Goal: Information Seeking & Learning: Learn about a topic

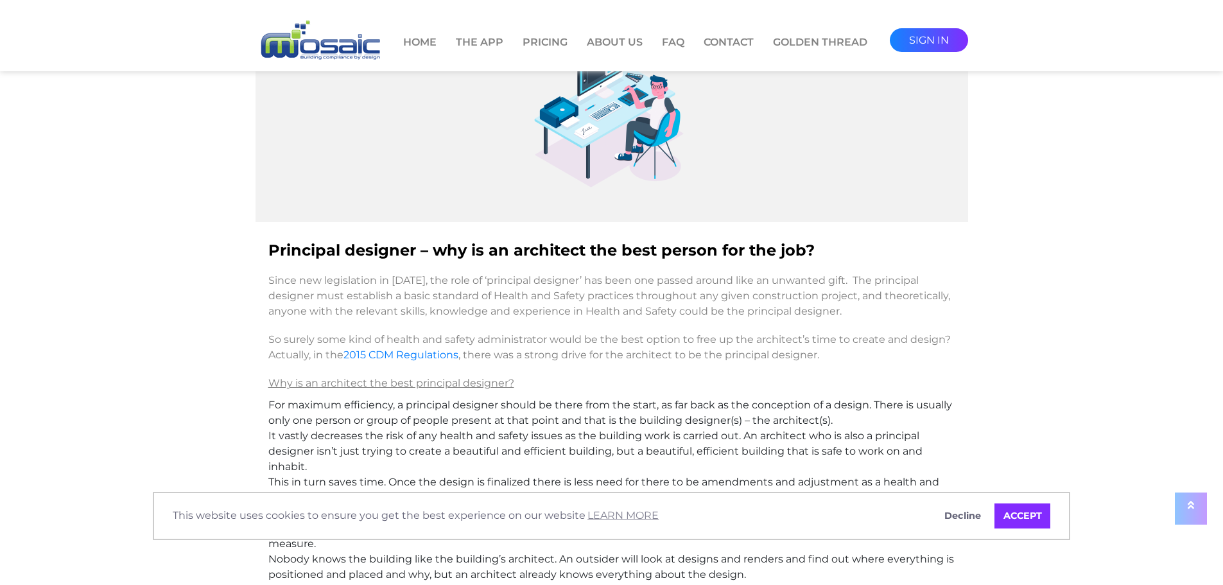
scroll to position [193, 0]
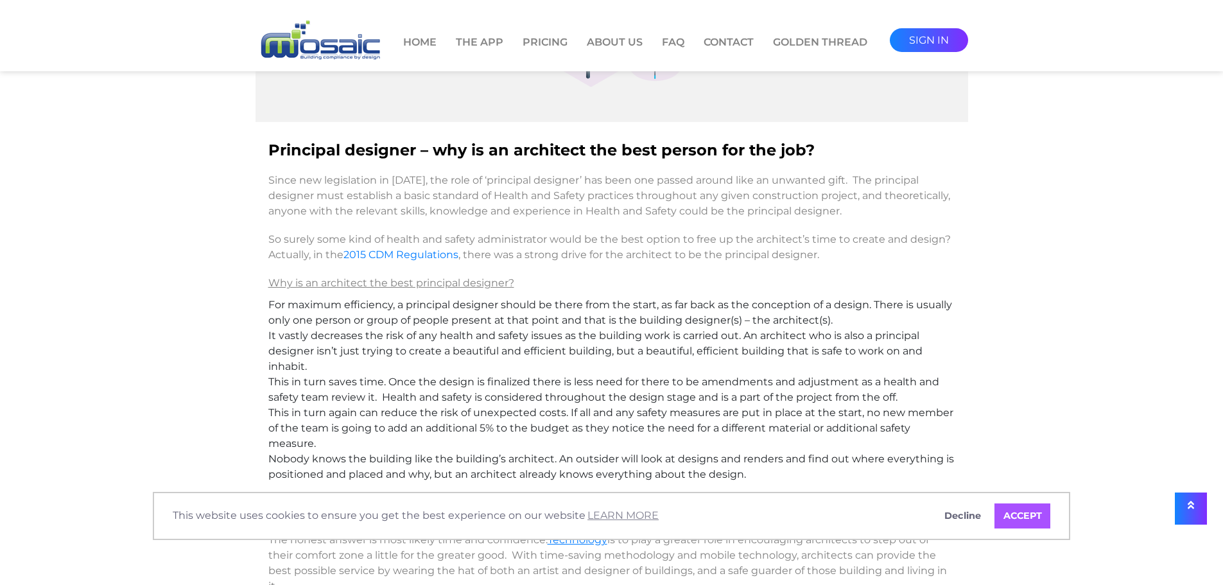
click at [1004, 518] on link "ACCEPT" at bounding box center [1023, 516] width 56 height 26
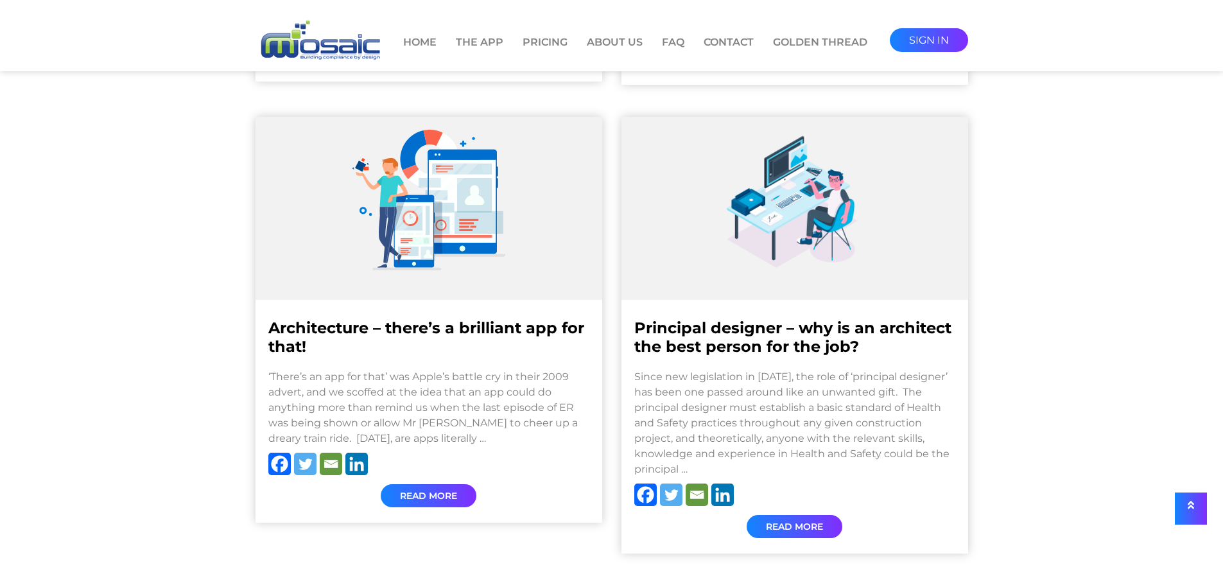
scroll to position [1284, 0]
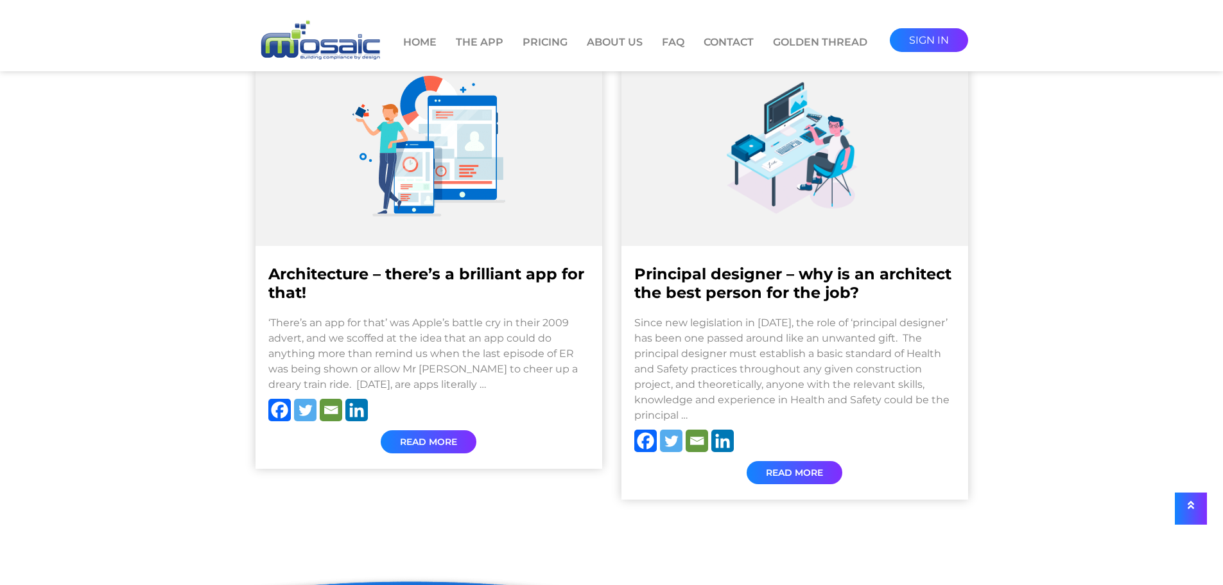
click at [782, 484] on link "read more" at bounding box center [795, 472] width 96 height 23
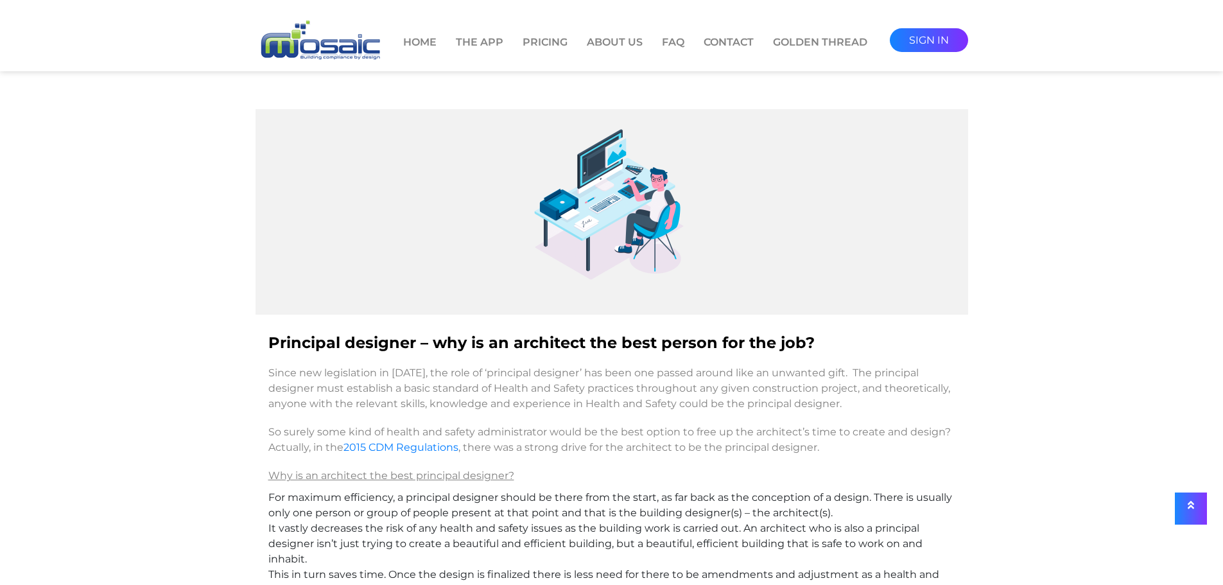
scroll to position [321, 0]
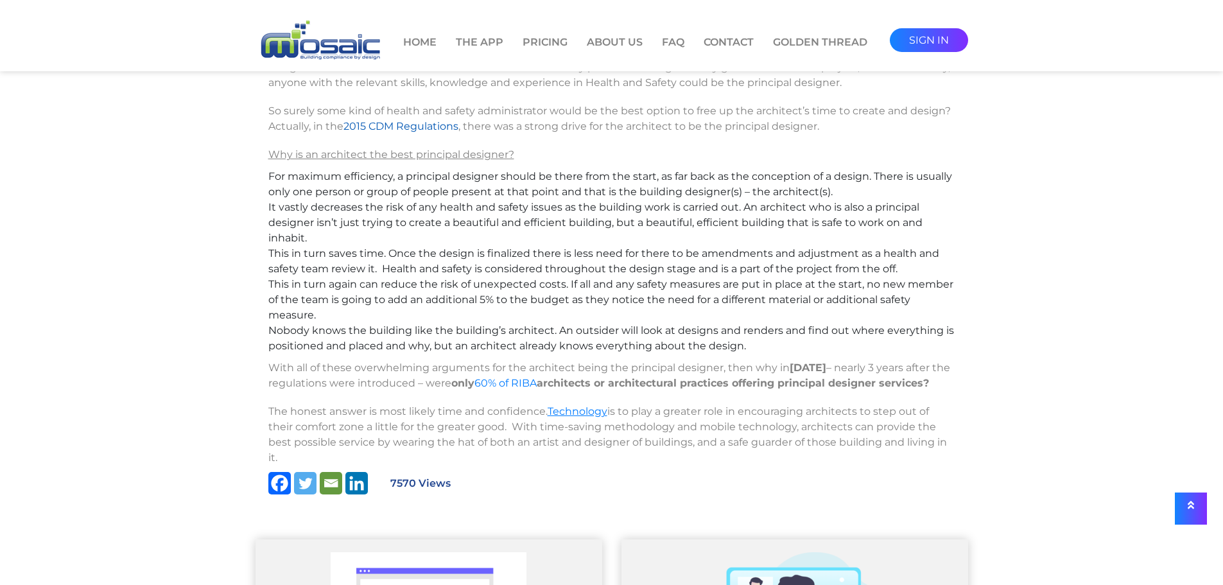
click at [397, 130] on link "2015 CDM Regulations" at bounding box center [401, 126] width 115 height 12
click at [467, 44] on link "The App" at bounding box center [480, 54] width 48 height 38
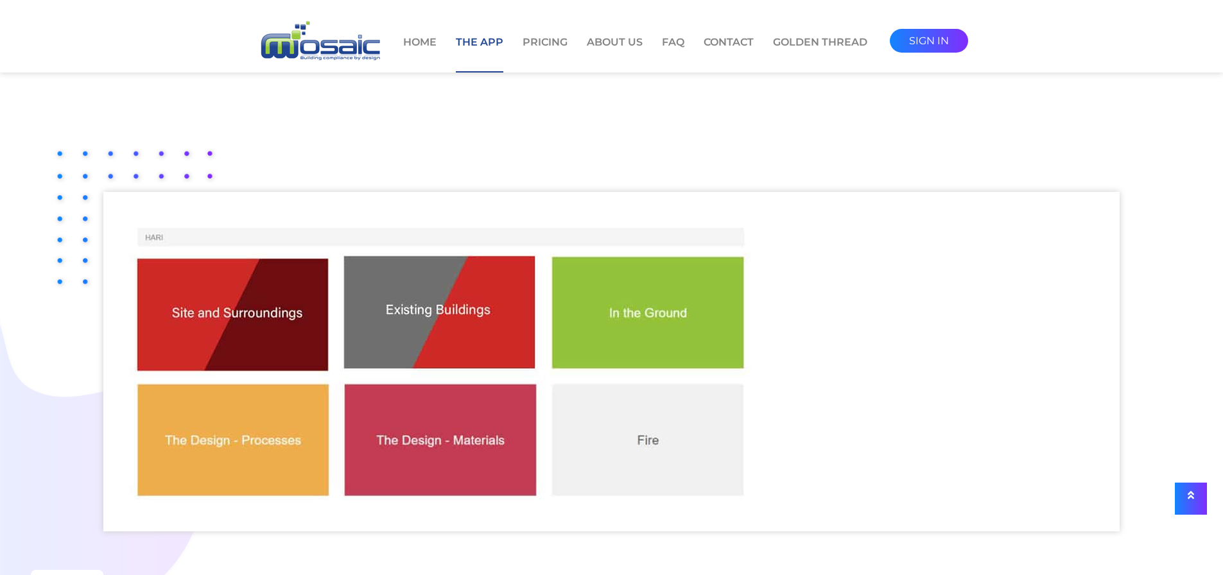
scroll to position [64, 0]
